Goal: Register for event/course

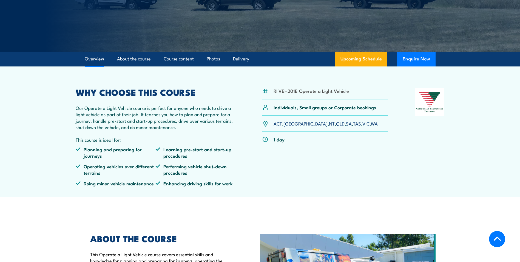
scroll to position [110, 0]
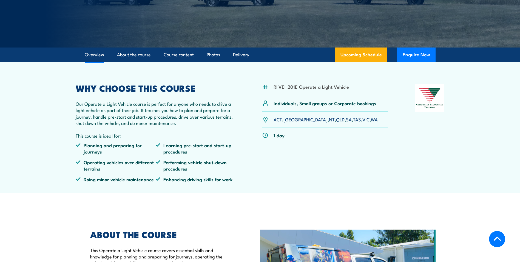
click at [371, 119] on link "WA" at bounding box center [374, 119] width 7 height 7
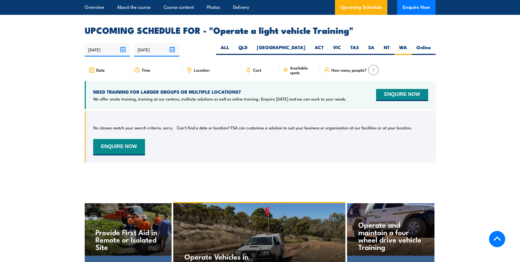
scroll to position [798, 0]
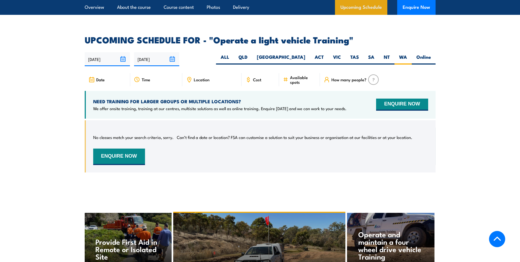
click at [357, 7] on link "Upcoming Schedule" at bounding box center [361, 7] width 52 height 15
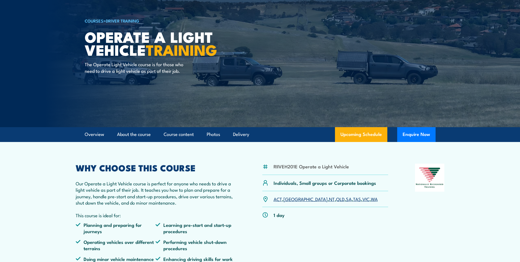
scroll to position [0, 0]
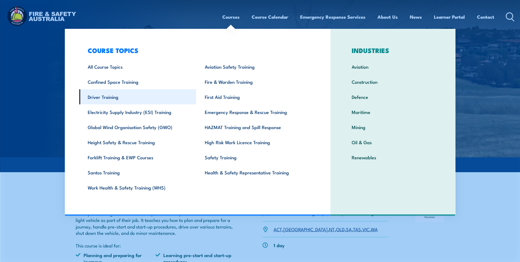
click at [101, 97] on link "Driver Training" at bounding box center [137, 96] width 117 height 15
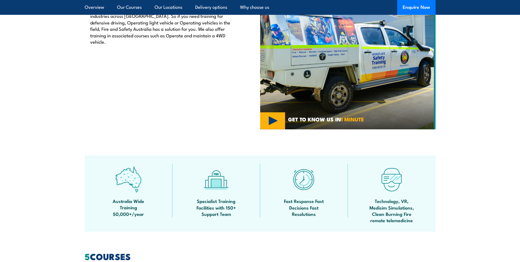
scroll to position [110, 0]
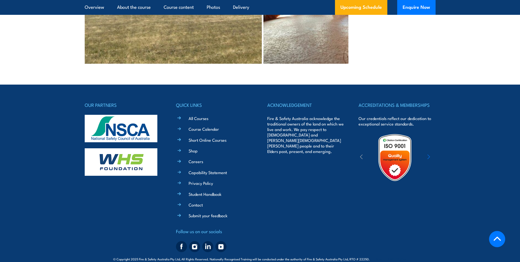
scroll to position [1309, 0]
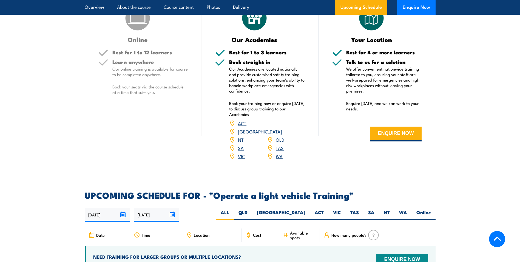
scroll to position [741, 0]
